Goal: Find specific page/section: Find specific page/section

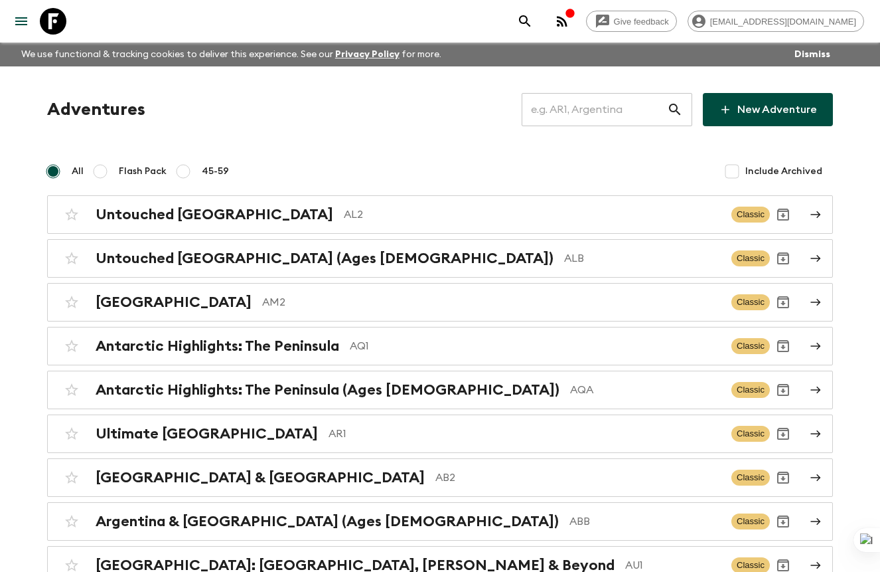
click at [572, 115] on input "text" at bounding box center [594, 109] width 145 height 37
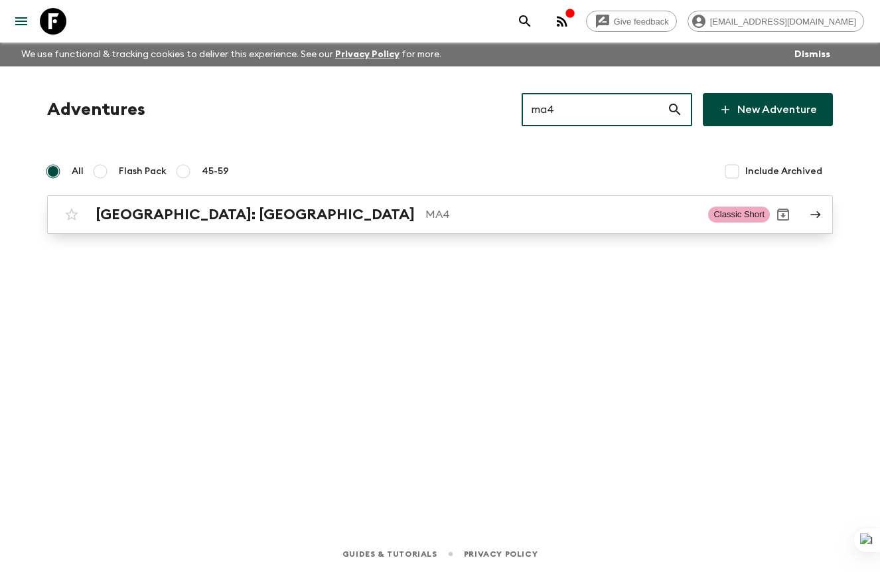
type input "ma4"
click at [462, 211] on p "MA4" at bounding box center [562, 214] width 272 height 16
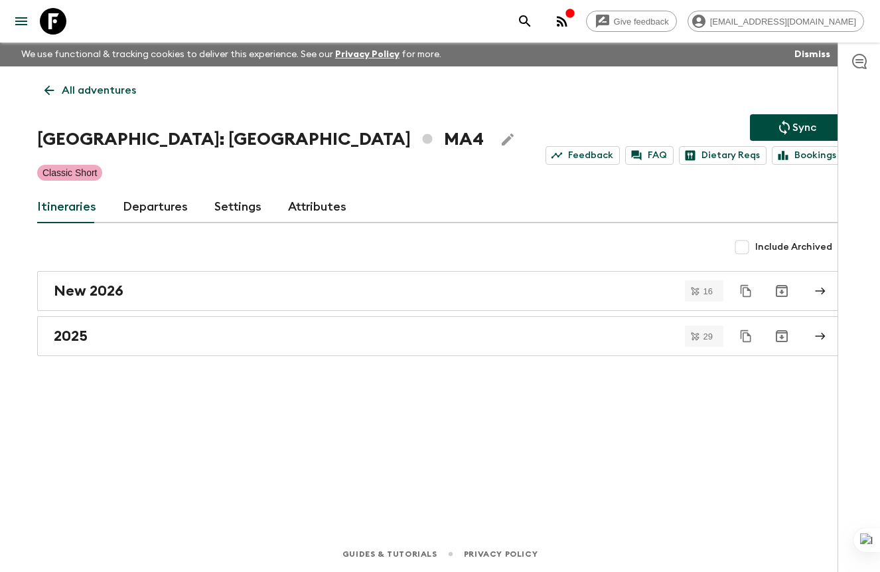
click at [149, 208] on link "Departures" at bounding box center [155, 207] width 65 height 32
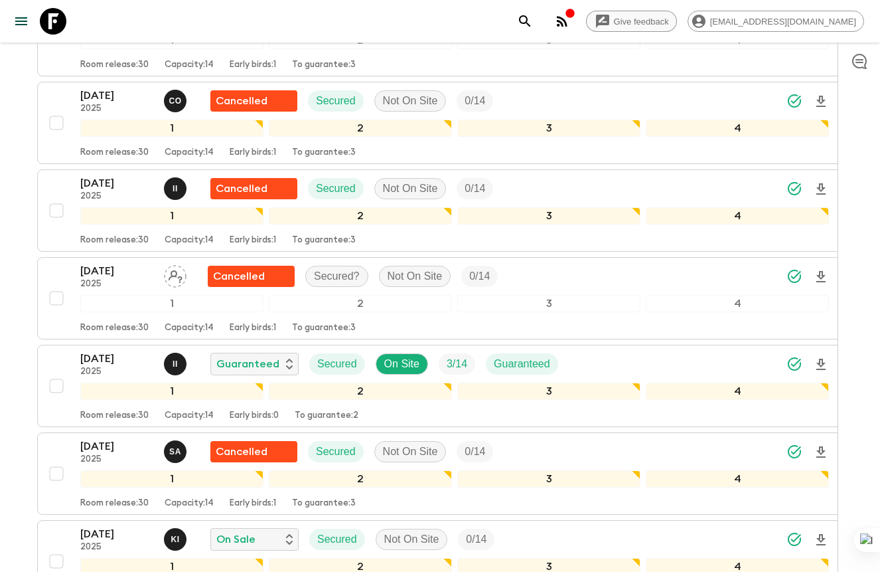
scroll to position [2845, 0]
